Goal: Find specific page/section: Find specific page/section

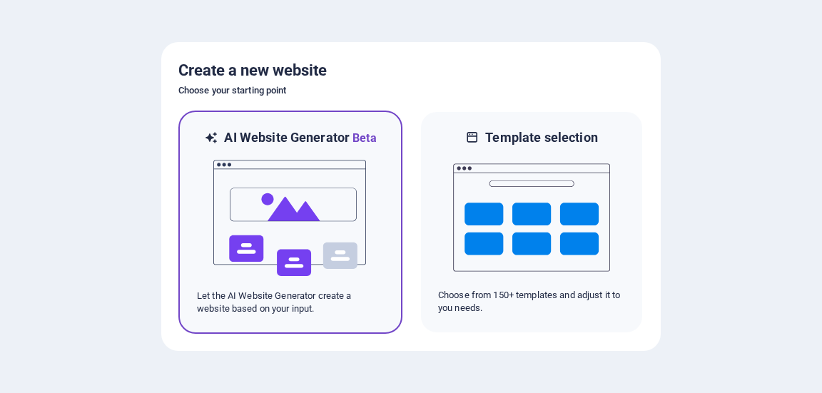
click at [362, 242] on img at bounding box center [290, 218] width 157 height 143
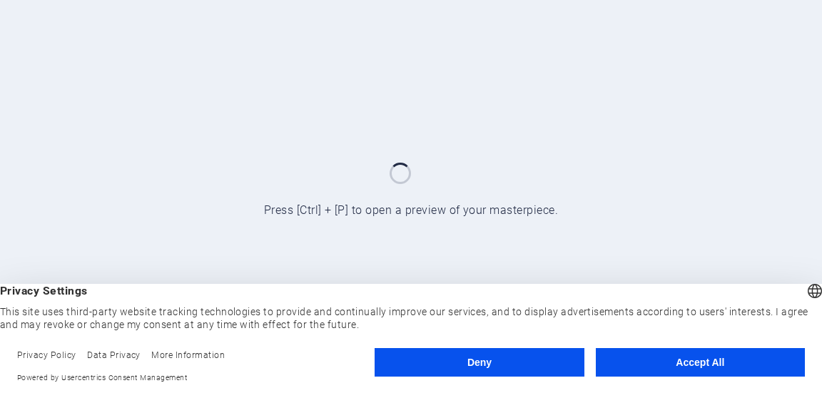
click at [691, 360] on button "Accept All" at bounding box center [700, 362] width 209 height 29
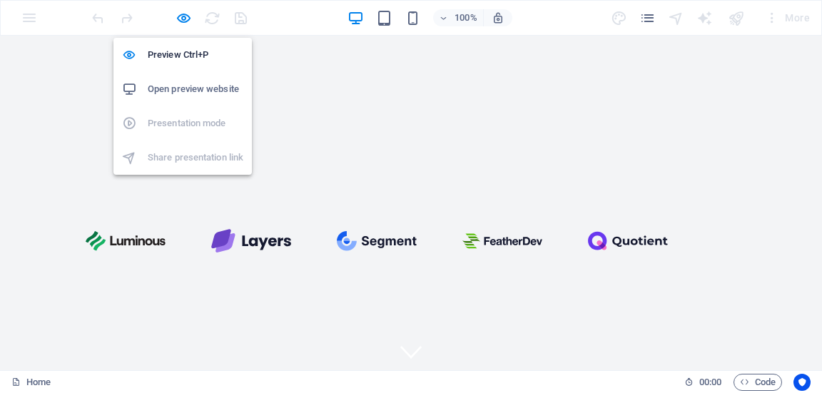
click at [201, 96] on h6 "Open preview website" at bounding box center [196, 89] width 96 height 17
